Goal: Communication & Community: Share content

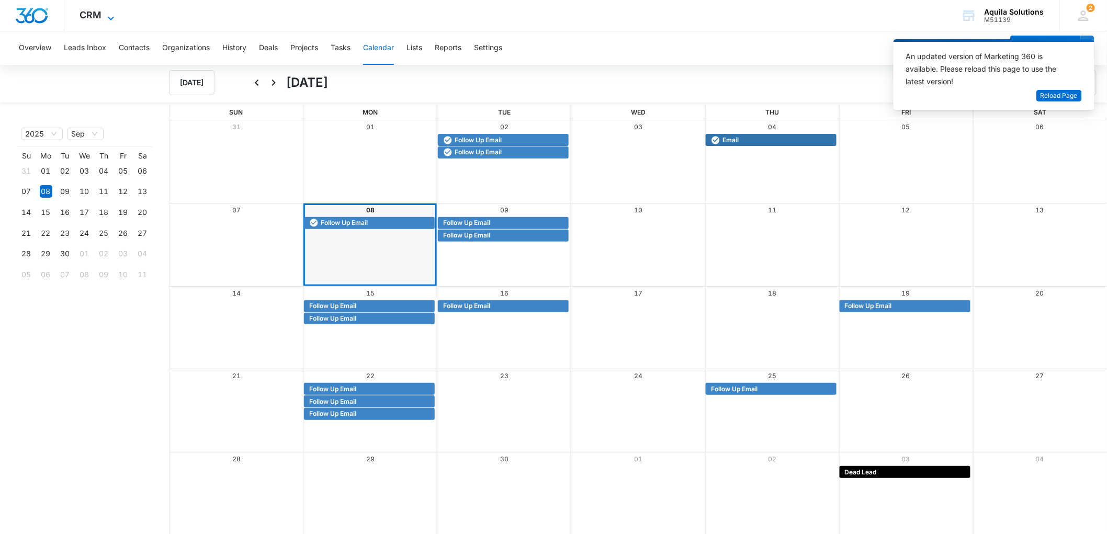
click at [88, 12] on span "CRM" at bounding box center [91, 14] width 22 height 11
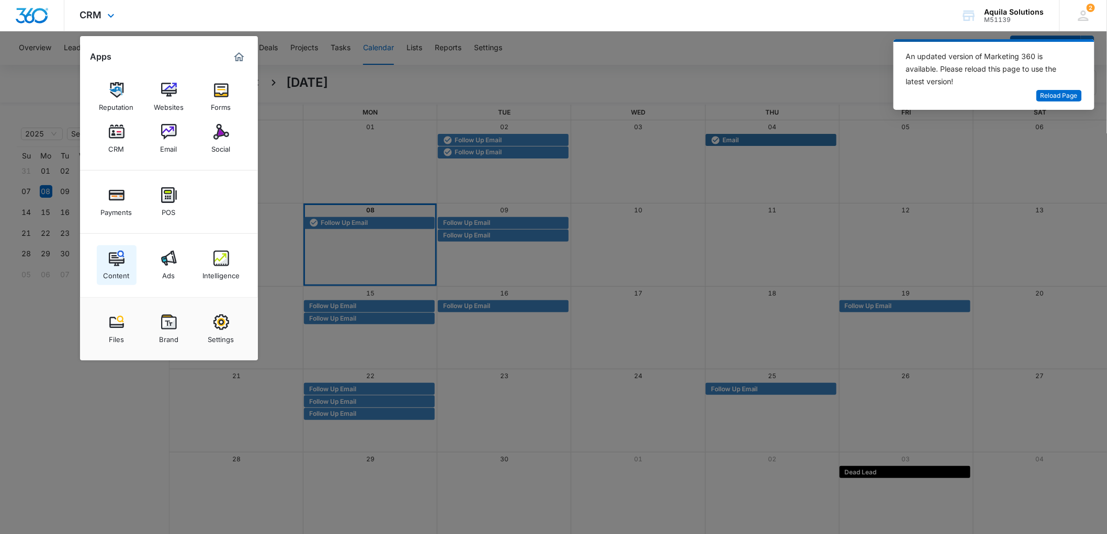
click at [113, 263] on img at bounding box center [117, 258] width 16 height 16
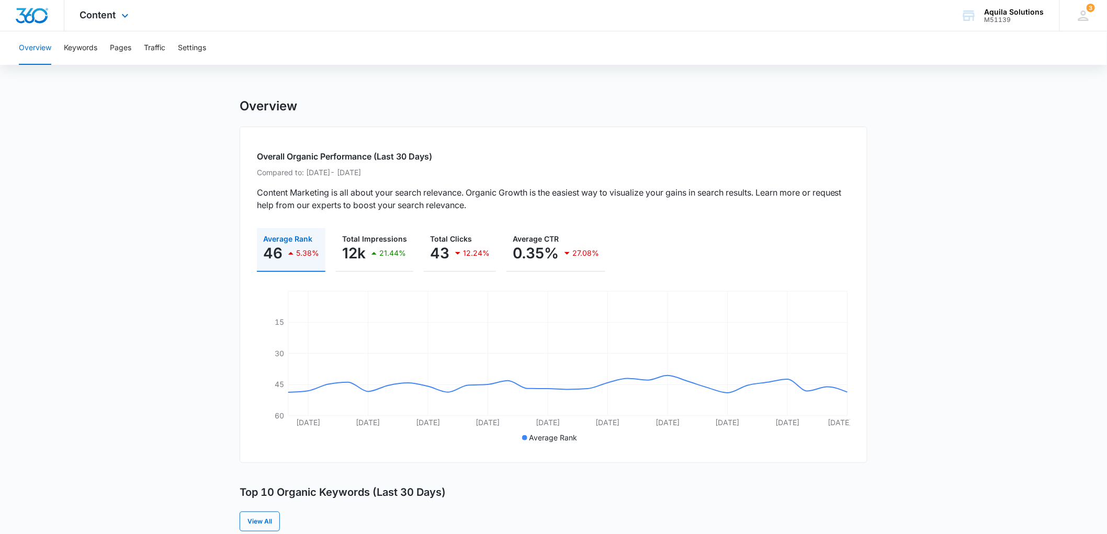
click at [110, 21] on div "Content Apps Reputation Websites Forms CRM Email Social Payments POS Content Ad…" at bounding box center [105, 15] width 83 height 31
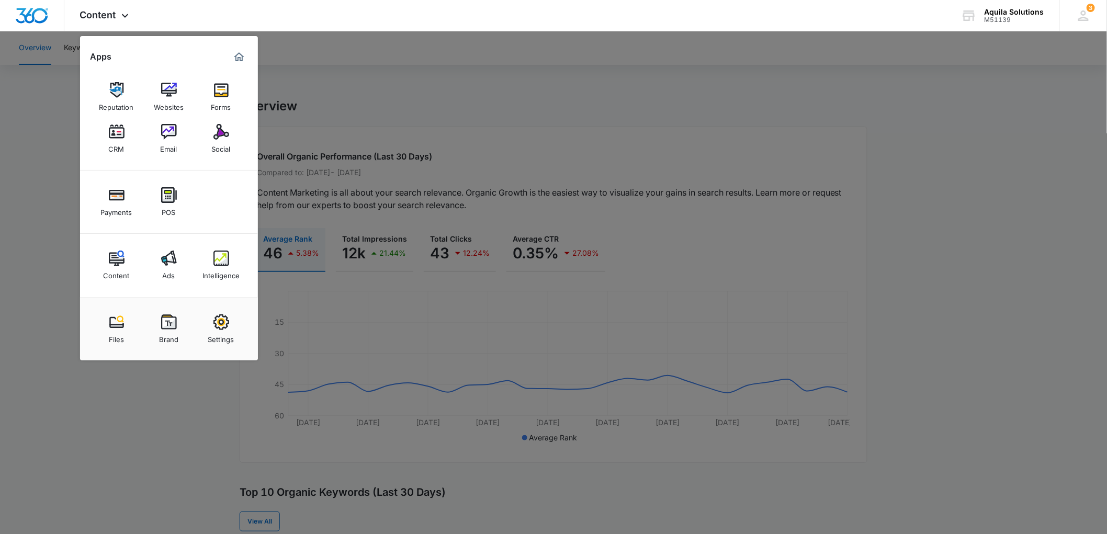
click at [47, 95] on div at bounding box center [553, 267] width 1107 height 534
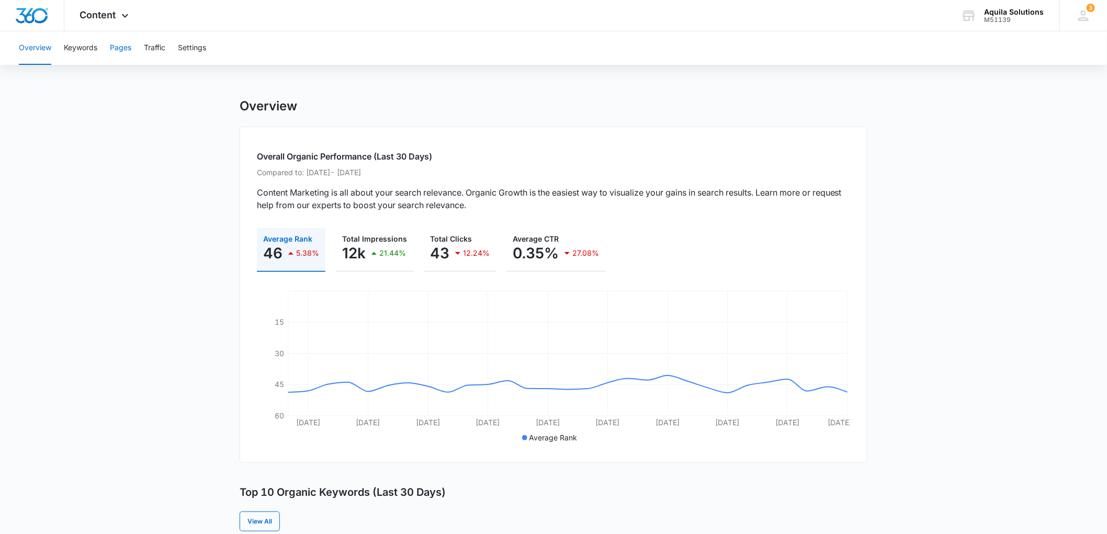
click at [119, 51] on button "Pages" at bounding box center [120, 47] width 21 height 33
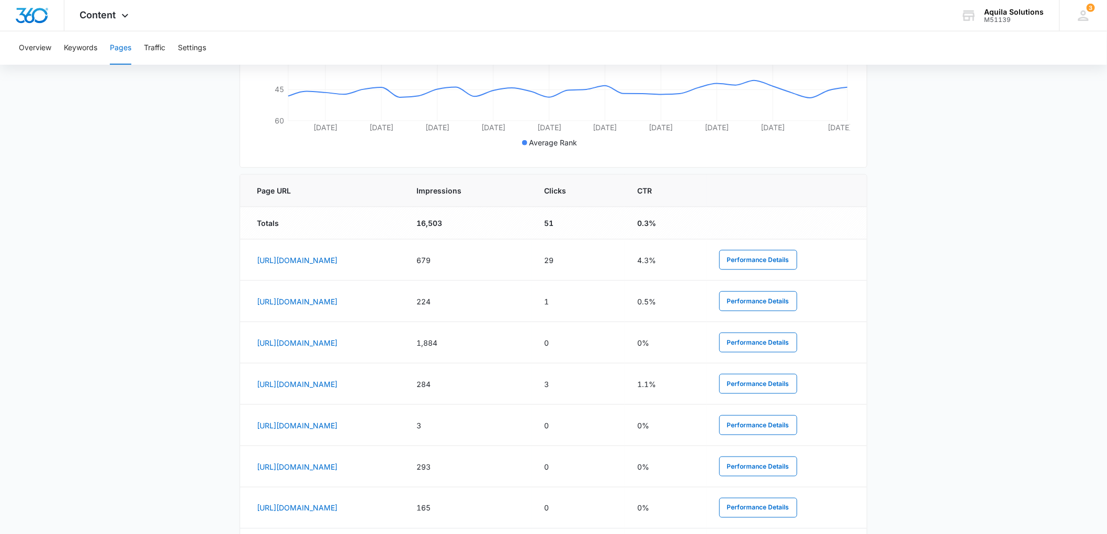
scroll to position [348, 0]
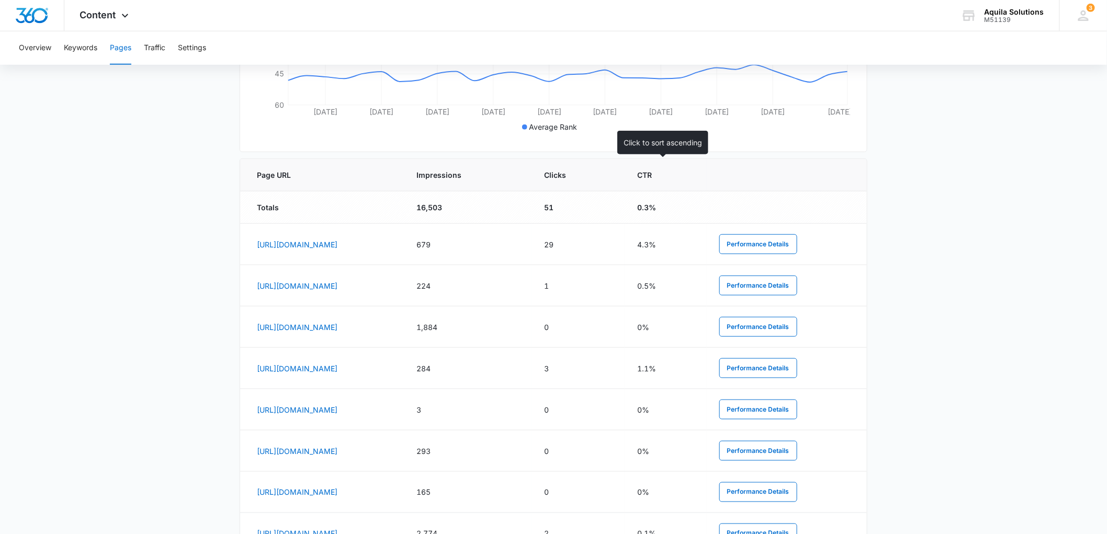
click at [597, 172] on span "Clicks" at bounding box center [570, 174] width 53 height 11
click at [612, 170] on div "Clicks" at bounding box center [578, 174] width 68 height 11
click at [504, 179] on span "Impressions" at bounding box center [460, 174] width 87 height 11
click at [531, 181] on th "Impressions" at bounding box center [467, 175] width 127 height 32
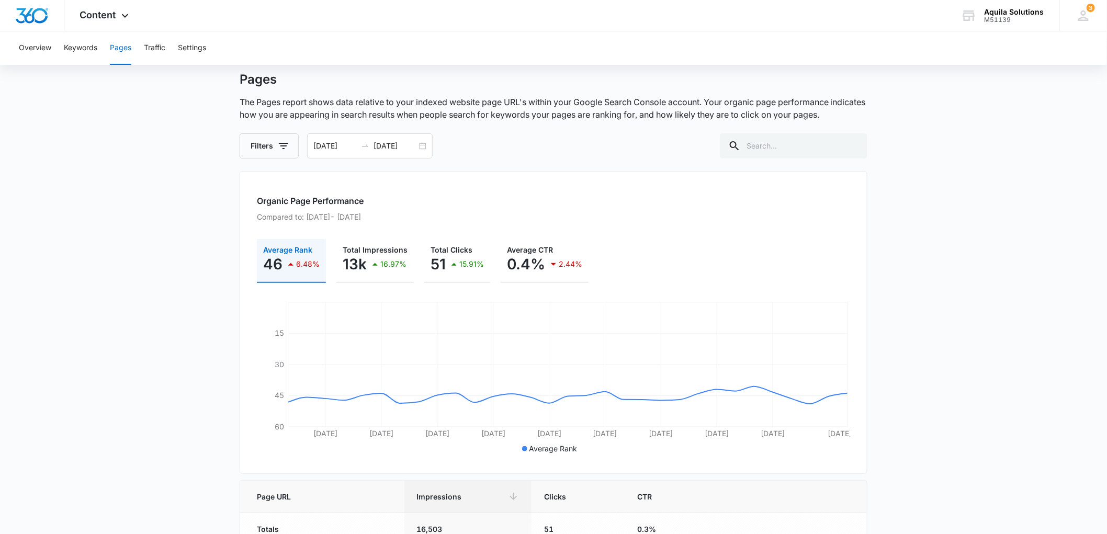
scroll to position [0, 0]
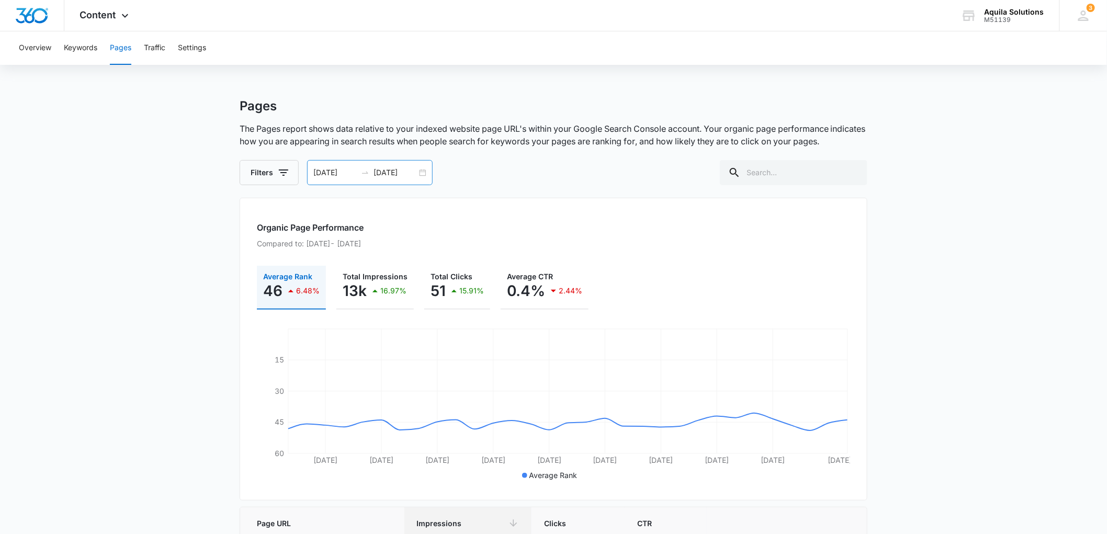
click at [424, 177] on div "08/03/2025 09/02/2025" at bounding box center [370, 172] width 126 height 25
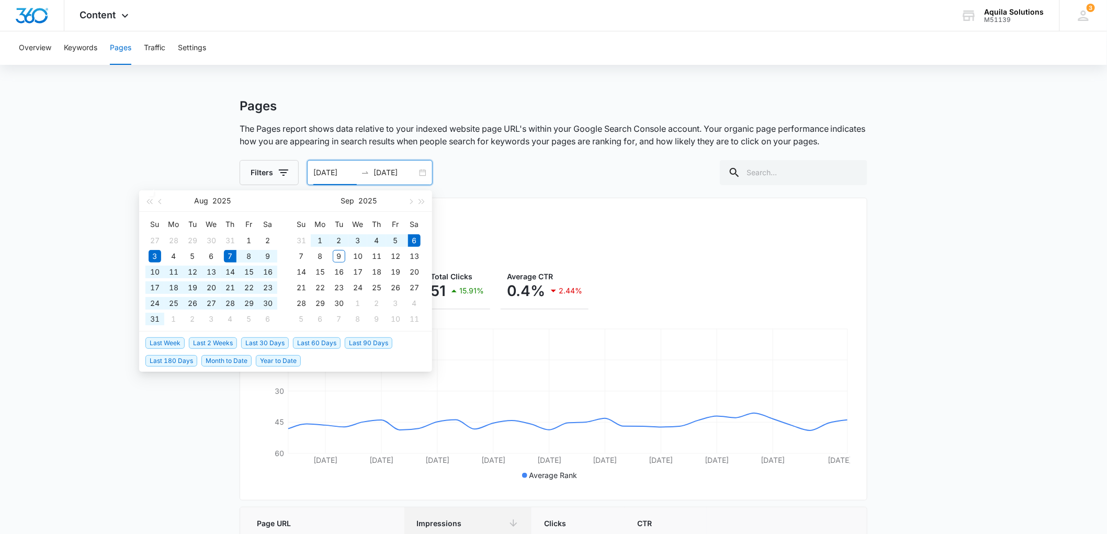
click at [259, 345] on span "Last 30 Days" at bounding box center [265, 343] width 48 height 12
type input "08/07/2025"
type input "09/06/2025"
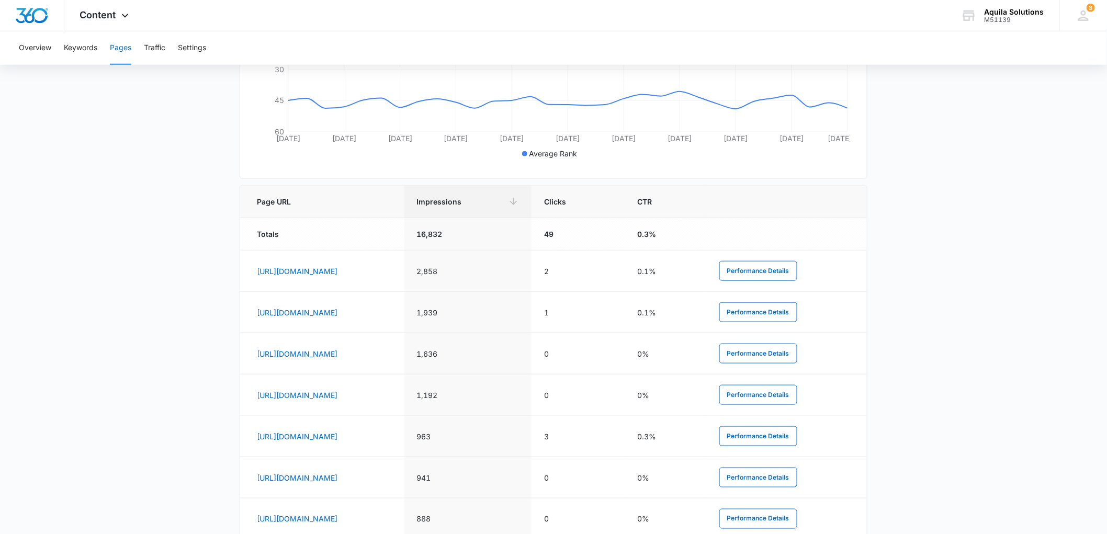
scroll to position [348, 0]
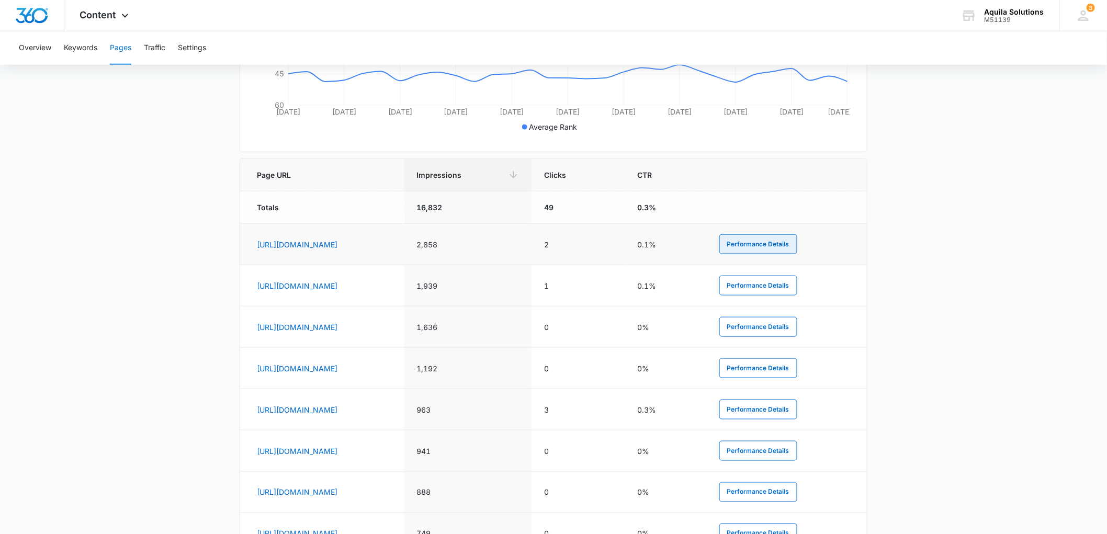
click at [786, 241] on button "Performance Details" at bounding box center [758, 244] width 78 height 20
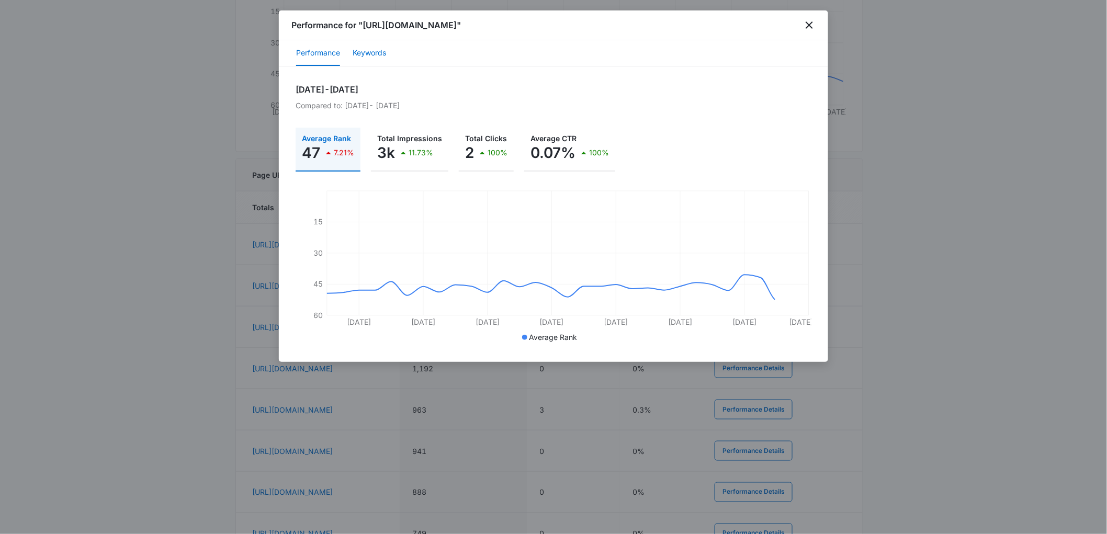
click at [370, 55] on button "Keywords" at bounding box center [368, 53] width 33 height 25
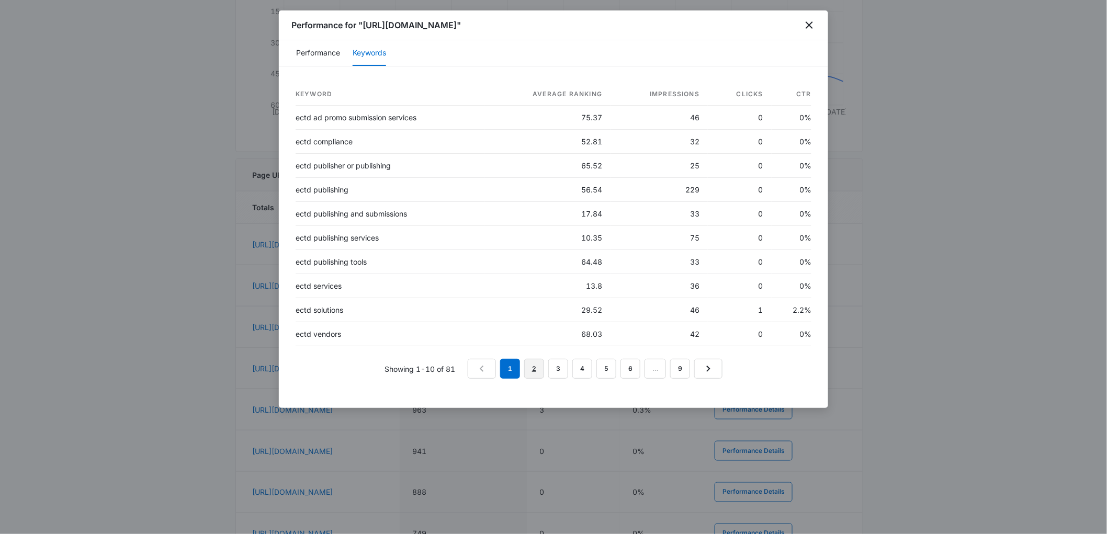
click at [528, 364] on link "2" at bounding box center [534, 369] width 20 height 20
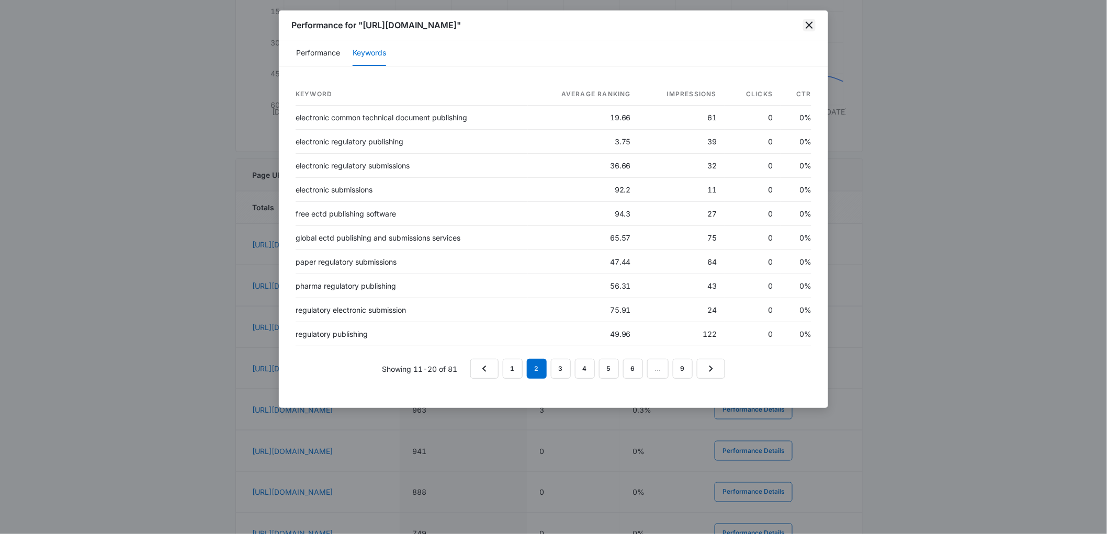
click at [812, 23] on icon "close" at bounding box center [808, 24] width 7 height 7
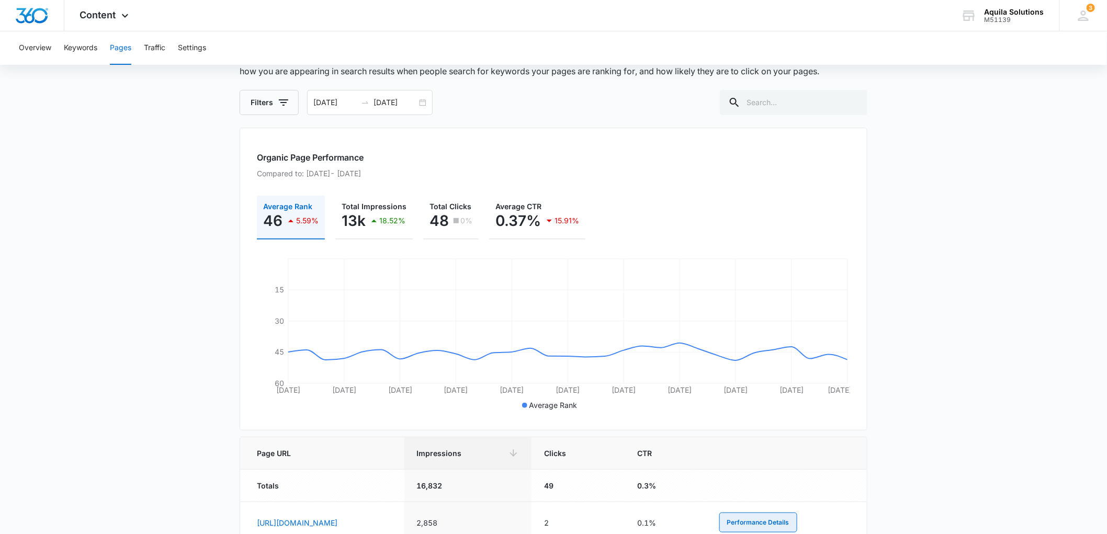
scroll to position [0, 0]
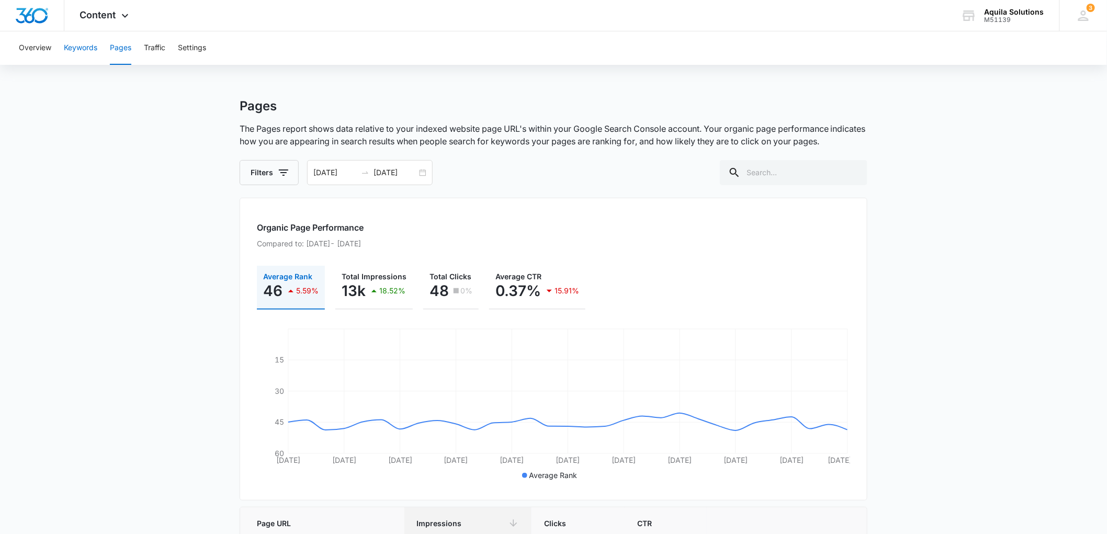
click at [75, 53] on button "Keywords" at bounding box center [80, 47] width 33 height 33
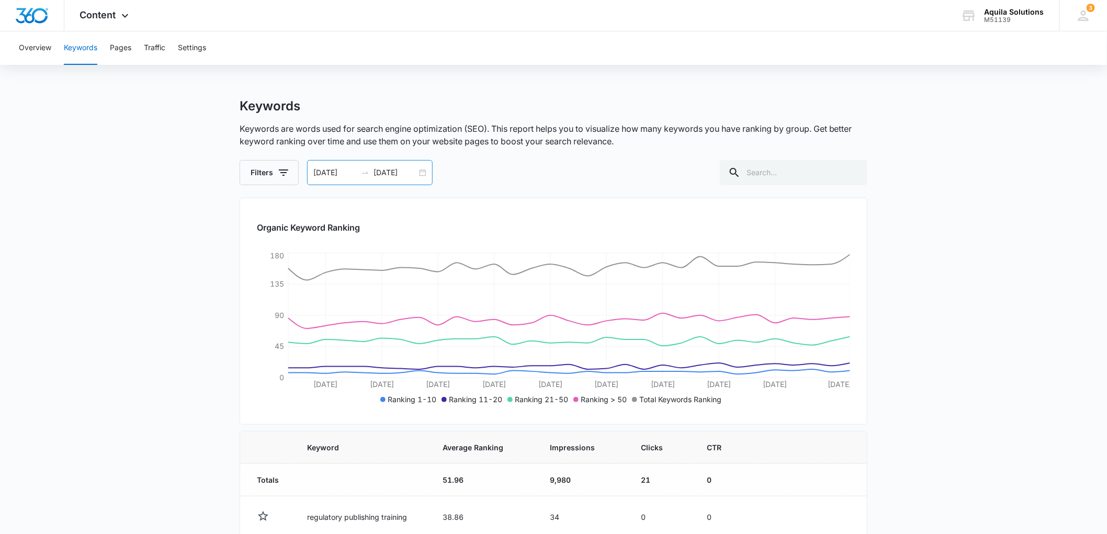
click at [424, 174] on div "08/07/2025 09/06/2025" at bounding box center [370, 172] width 126 height 25
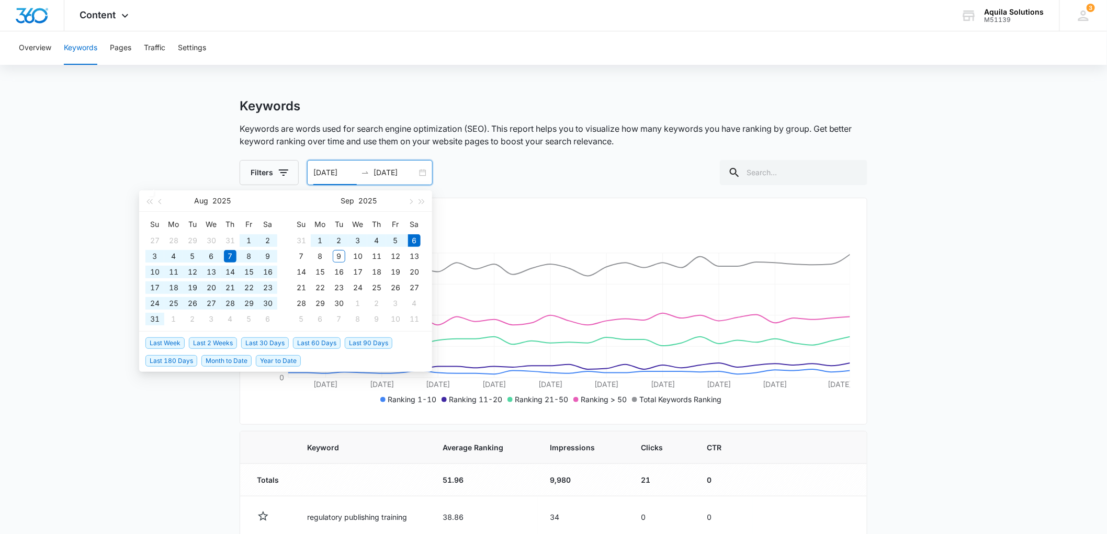
click at [189, 360] on span "Last 180 Days" at bounding box center [171, 361] width 52 height 12
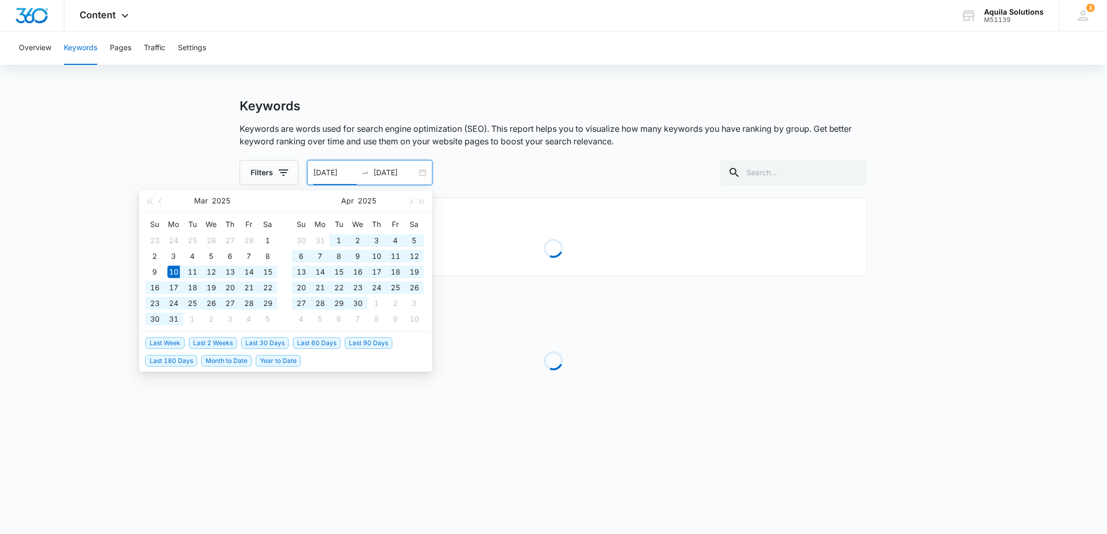
type input "03/10/2025"
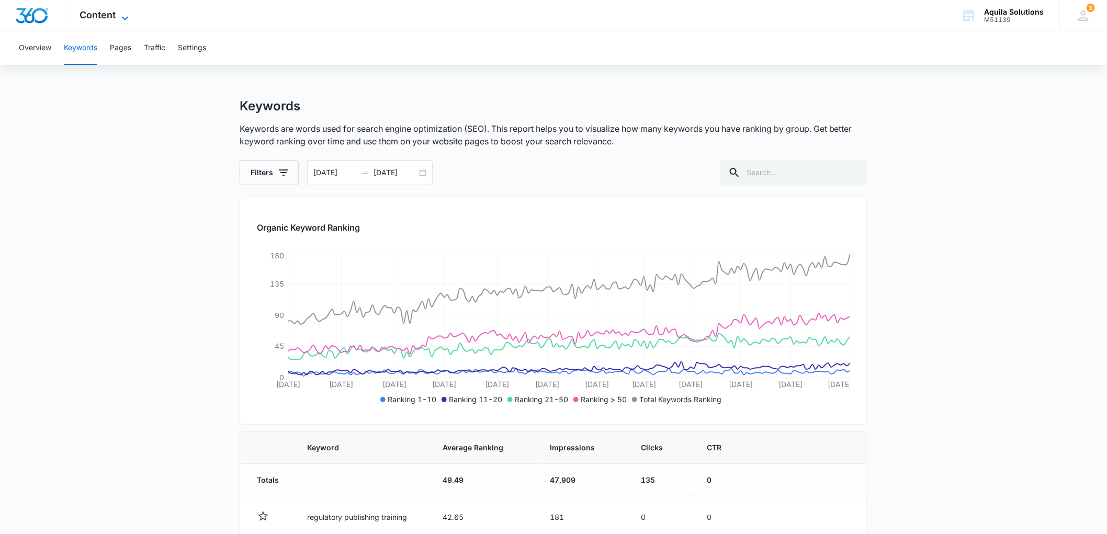
click at [119, 21] on icon at bounding box center [125, 18] width 13 height 13
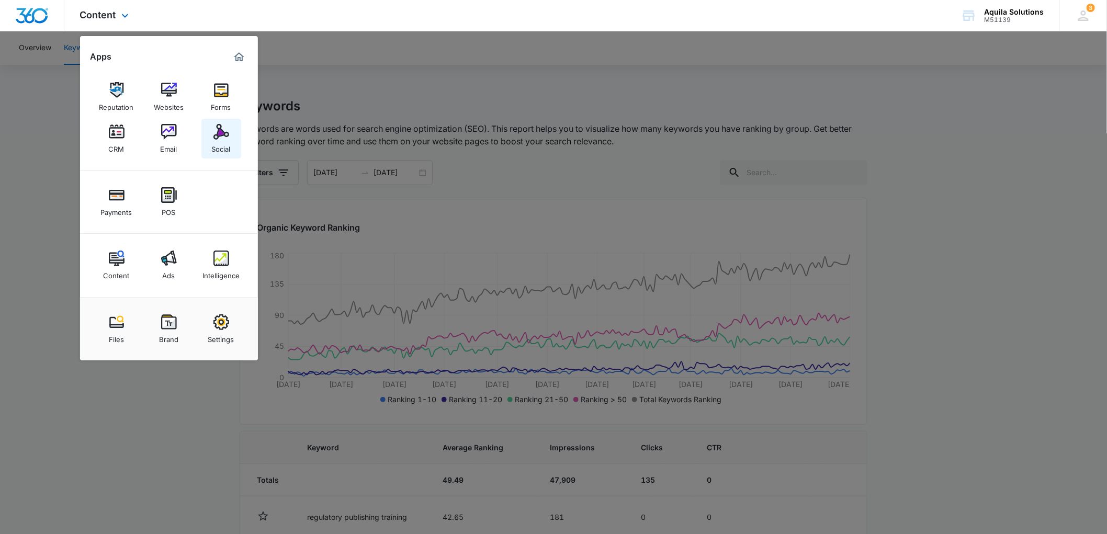
click at [223, 141] on div "Social" at bounding box center [221, 147] width 19 height 14
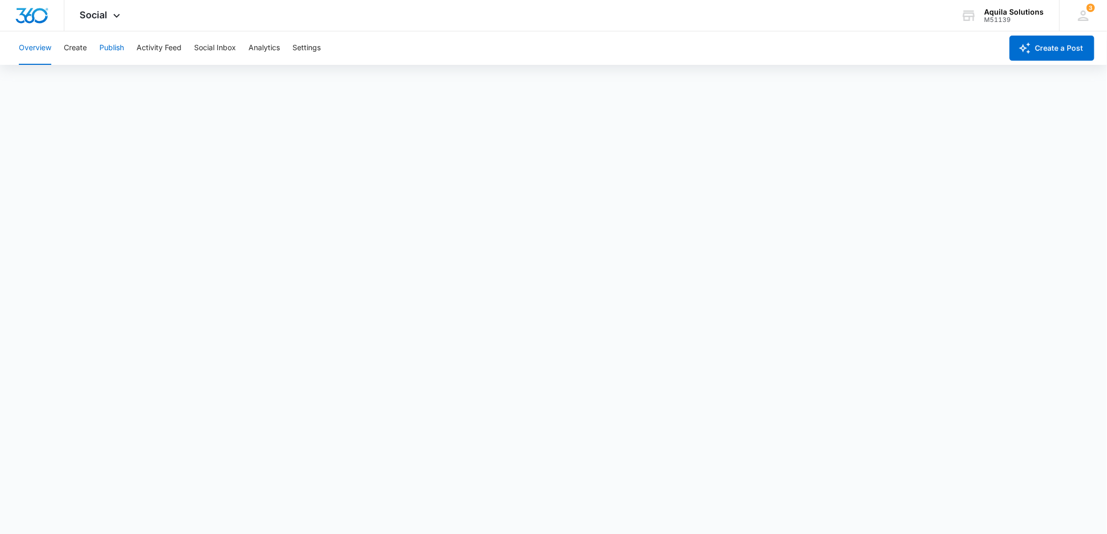
click at [113, 51] on button "Publish" at bounding box center [111, 47] width 25 height 33
click at [40, 44] on button "Overview" at bounding box center [35, 47] width 32 height 33
click at [66, 43] on button "Create" at bounding box center [75, 47] width 23 height 33
click at [108, 47] on button "Publish" at bounding box center [111, 47] width 25 height 33
click at [1079, 8] on icon at bounding box center [1083, 16] width 16 height 16
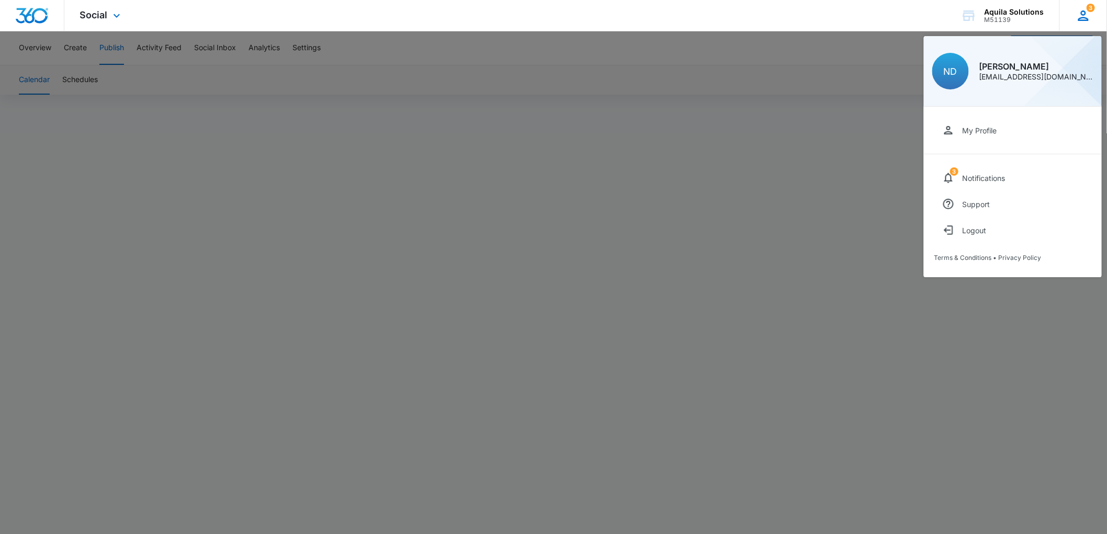
click at [1079, 8] on icon at bounding box center [1083, 16] width 16 height 16
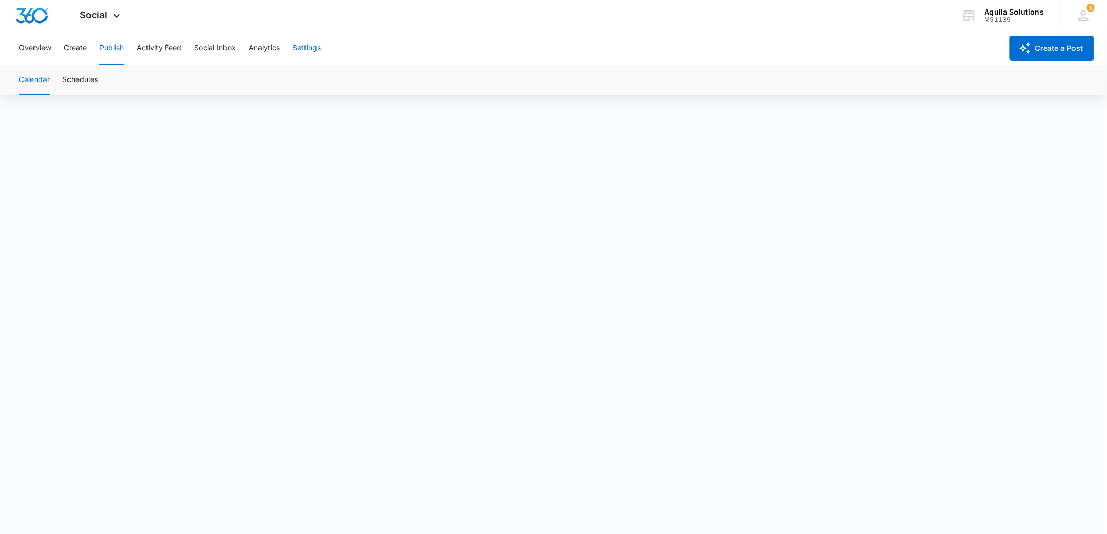
click at [312, 43] on button "Settings" at bounding box center [306, 47] width 28 height 33
click at [107, 42] on button "Publish" at bounding box center [111, 47] width 25 height 33
click at [108, 47] on button "Publish" at bounding box center [111, 47] width 25 height 33
